Goal: Information Seeking & Learning: Learn about a topic

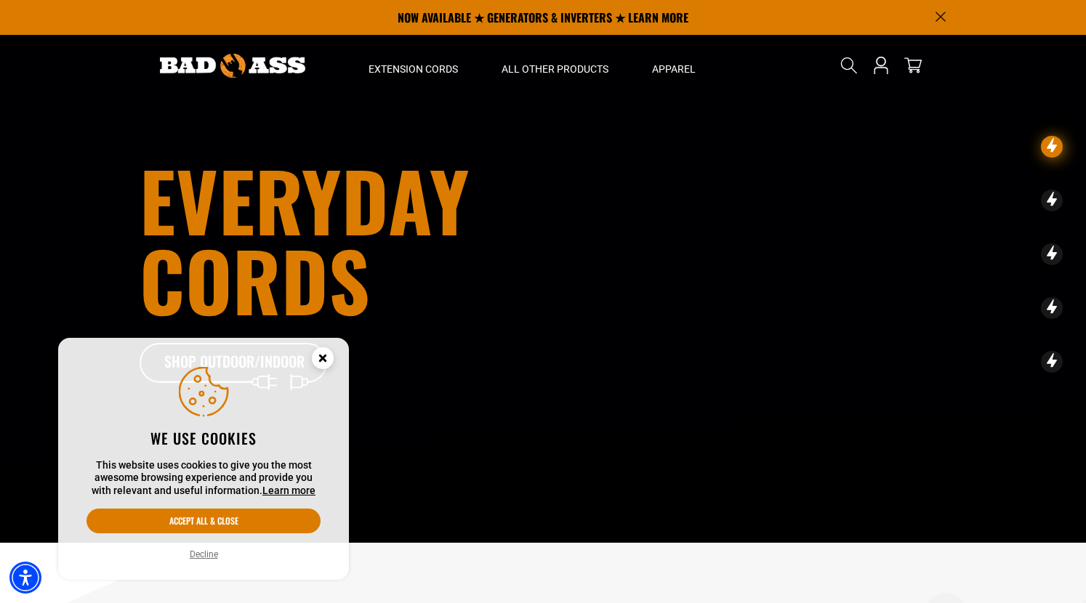
scroll to position [16, 0]
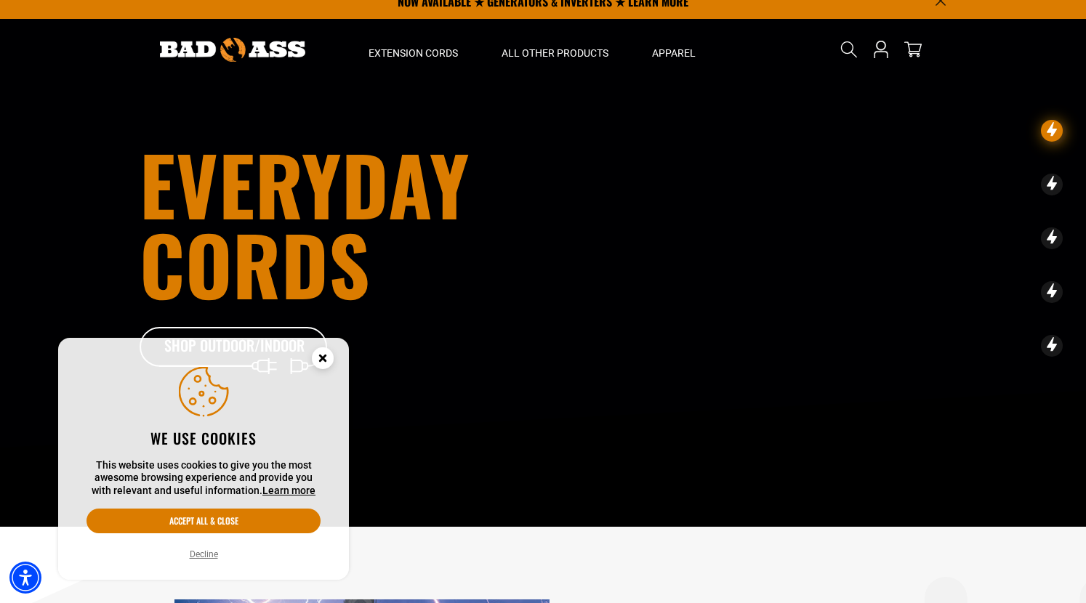
click at [325, 356] on icon "Close this option" at bounding box center [322, 357] width 5 height 5
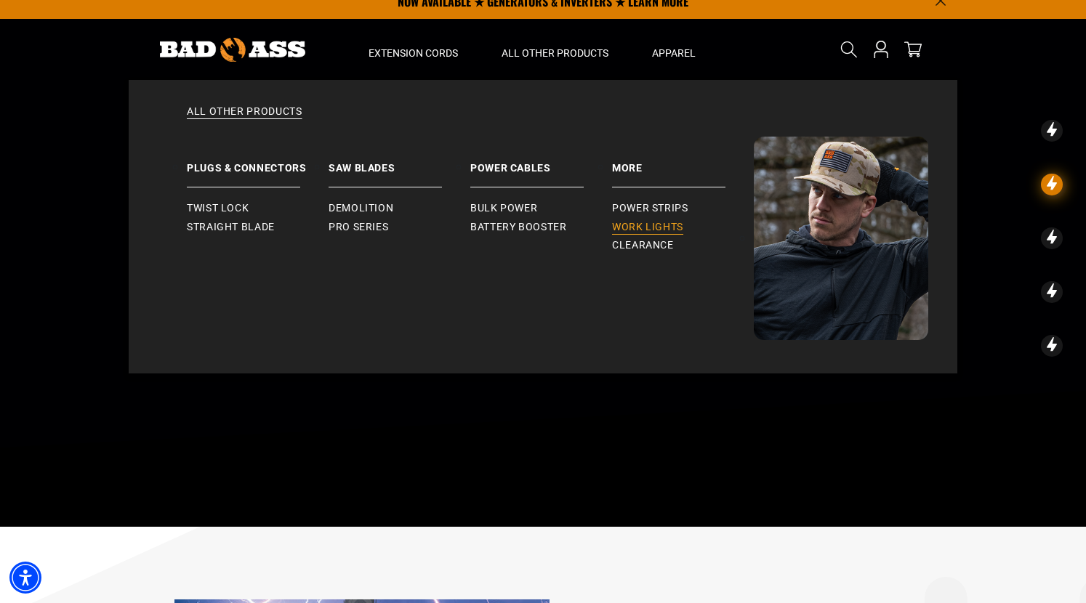
click at [649, 223] on span "Work Lights" at bounding box center [647, 227] width 71 height 13
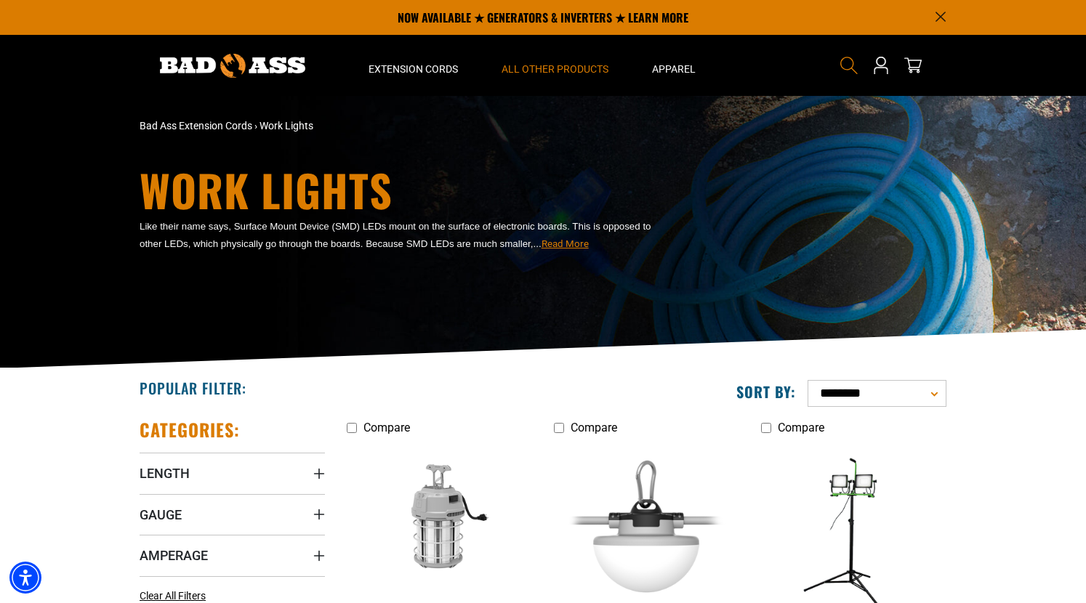
click at [845, 62] on icon "Search" at bounding box center [848, 65] width 19 height 19
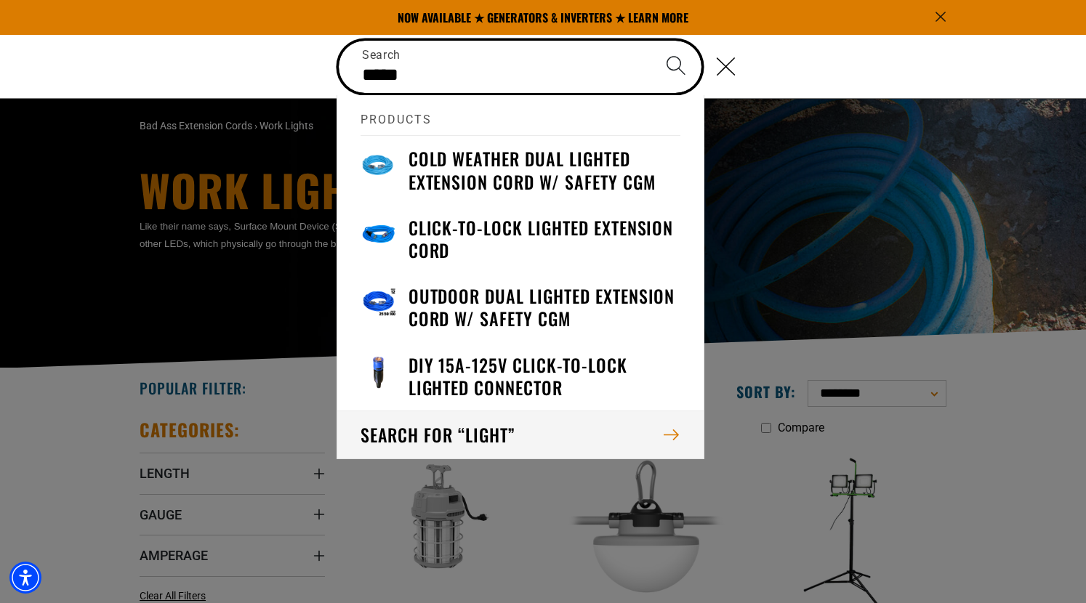
type input "*****"
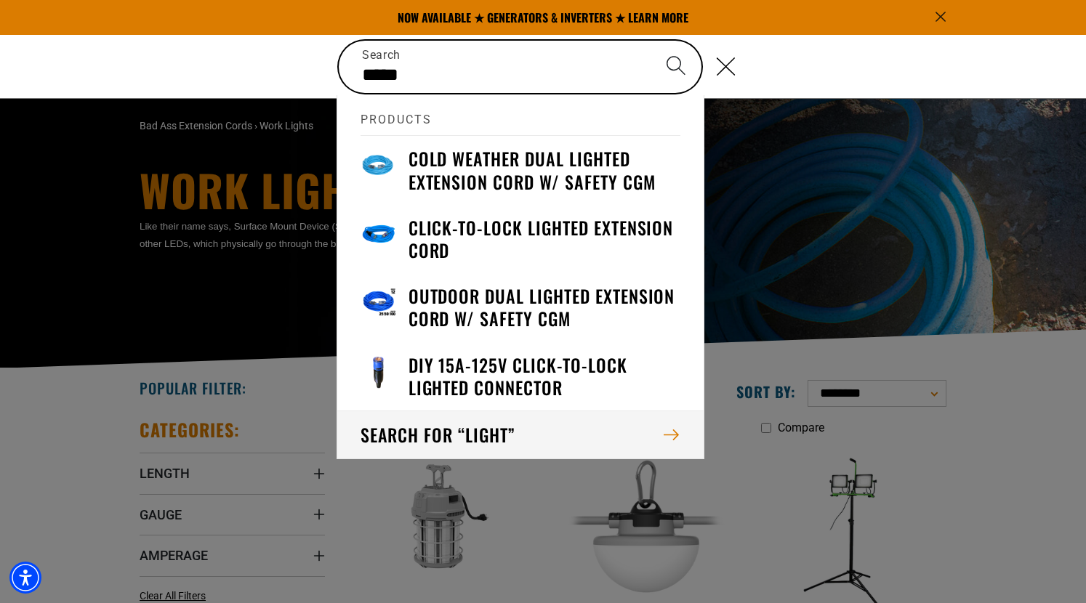
click at [516, 430] on button "Search for “light”" at bounding box center [520, 435] width 366 height 48
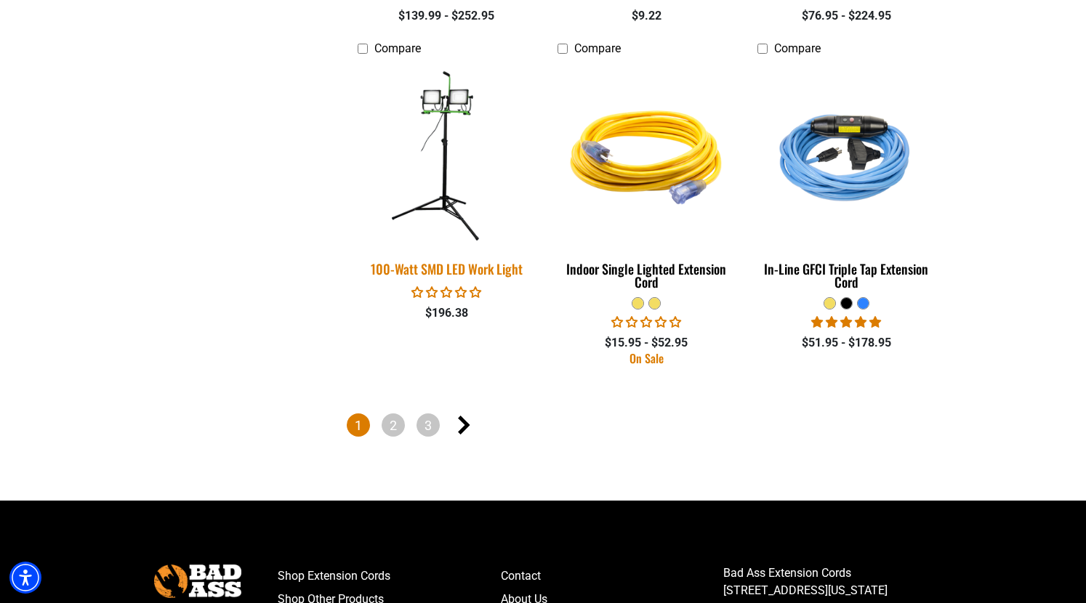
scroll to position [2539, 0]
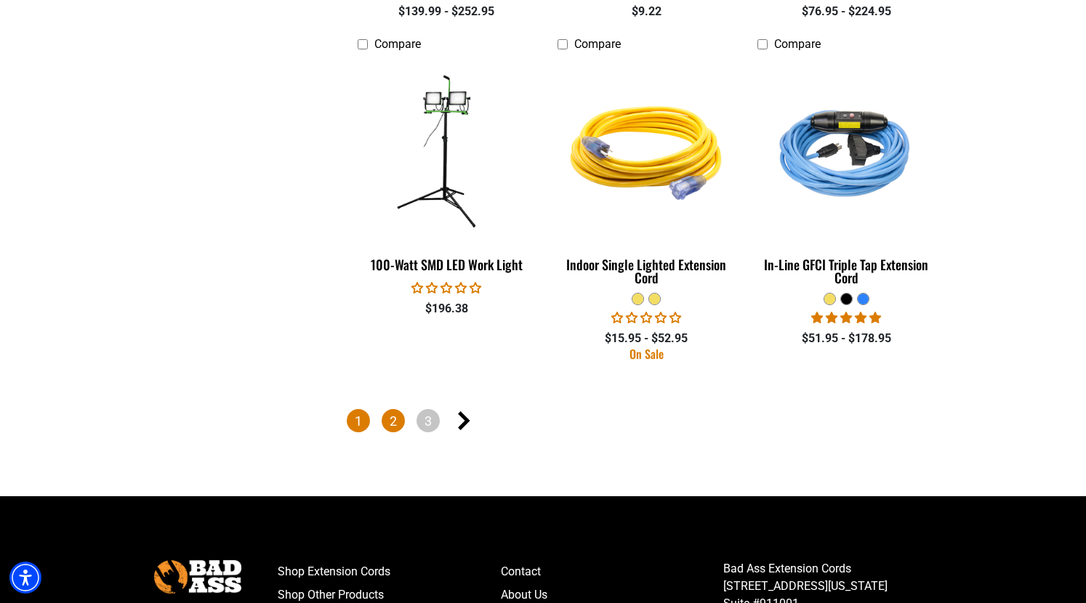
click at [389, 421] on link "2" at bounding box center [392, 420] width 23 height 23
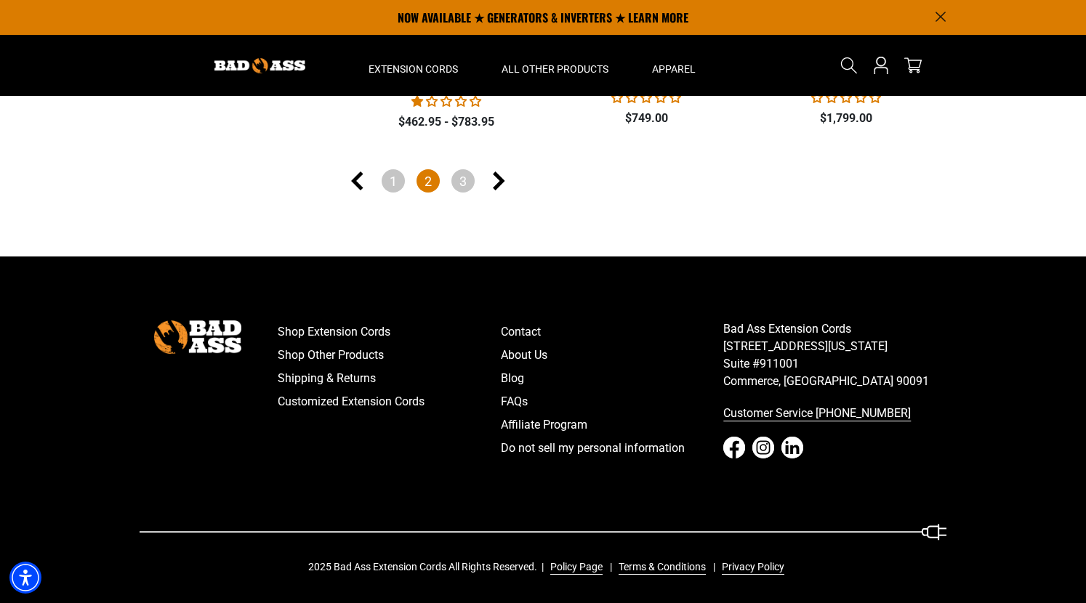
scroll to position [1082, 0]
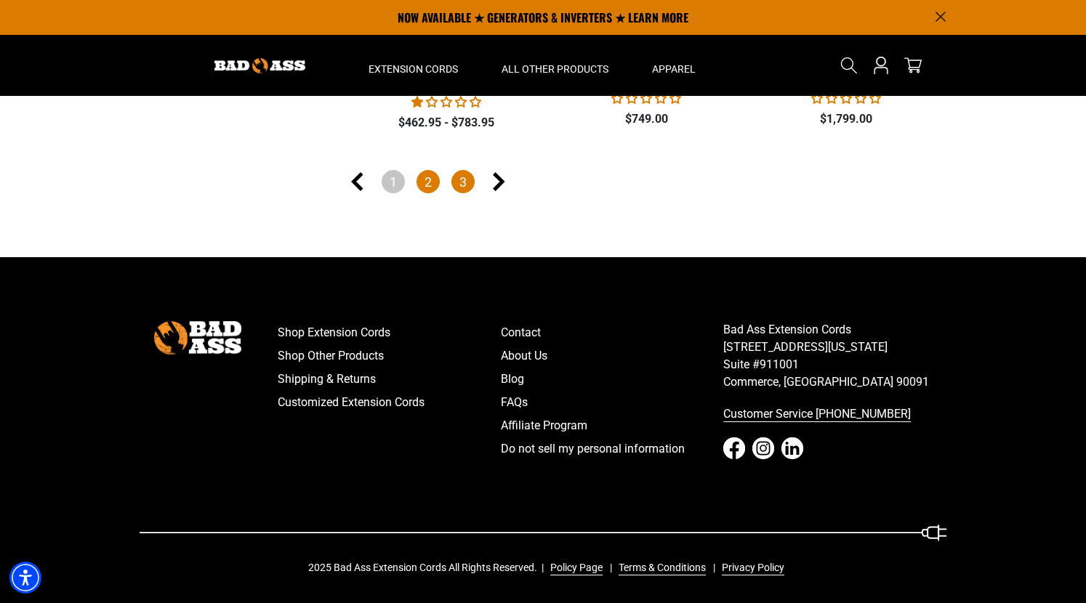
click at [464, 179] on link "3" at bounding box center [462, 181] width 23 height 23
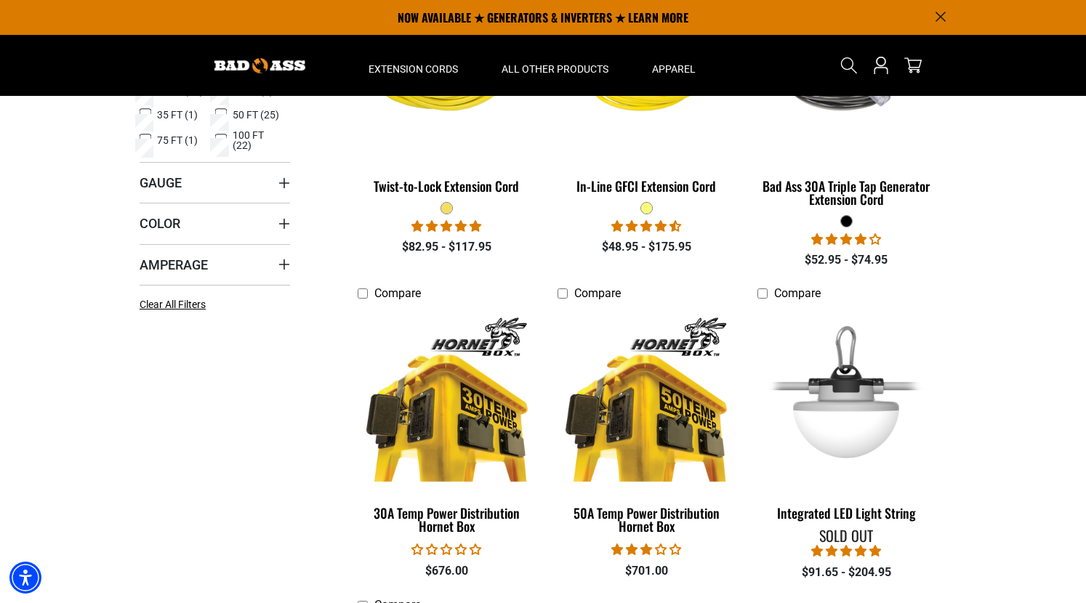
scroll to position [99, 0]
